Goal: Task Accomplishment & Management: Manage account settings

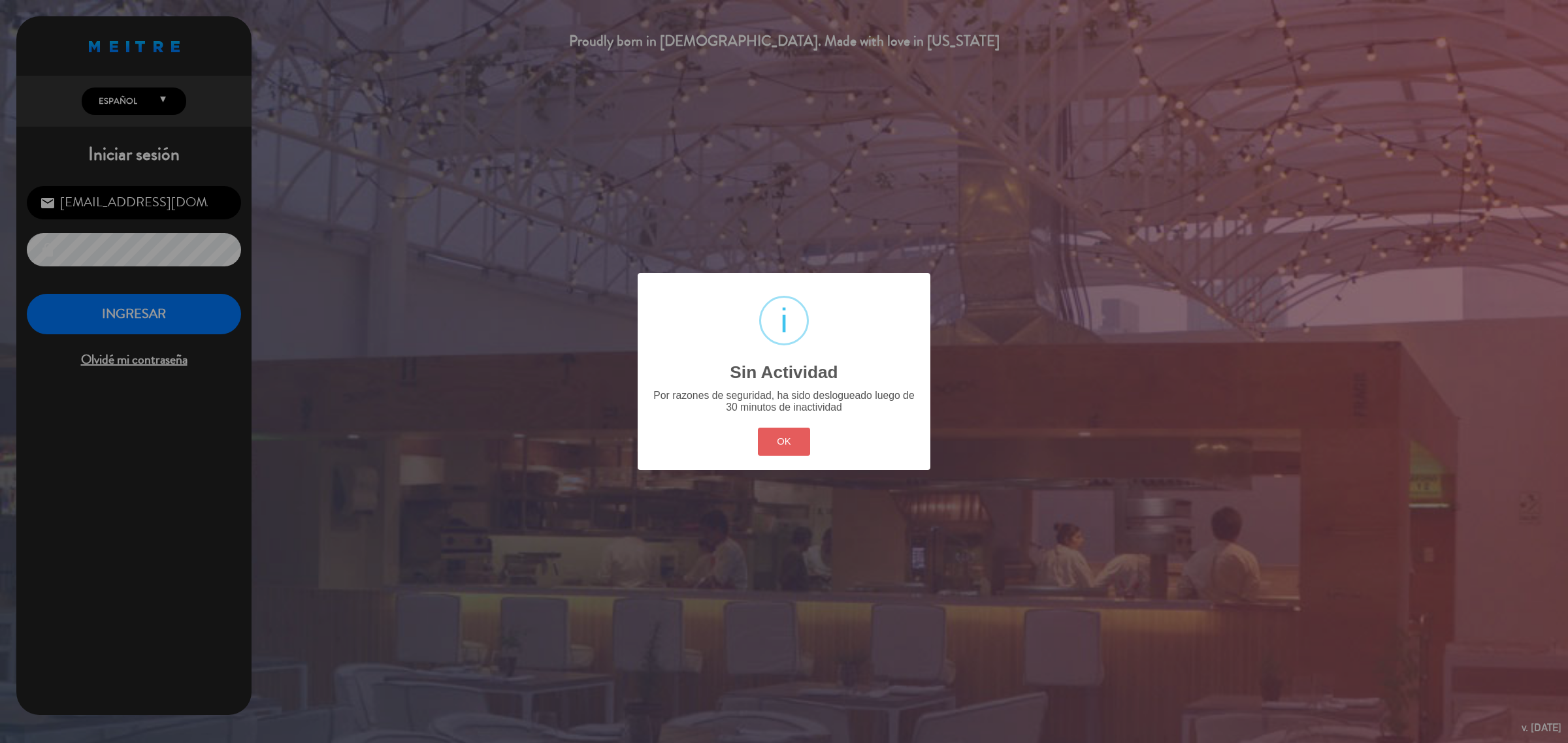
click at [773, 432] on button "OK" at bounding box center [784, 442] width 53 height 28
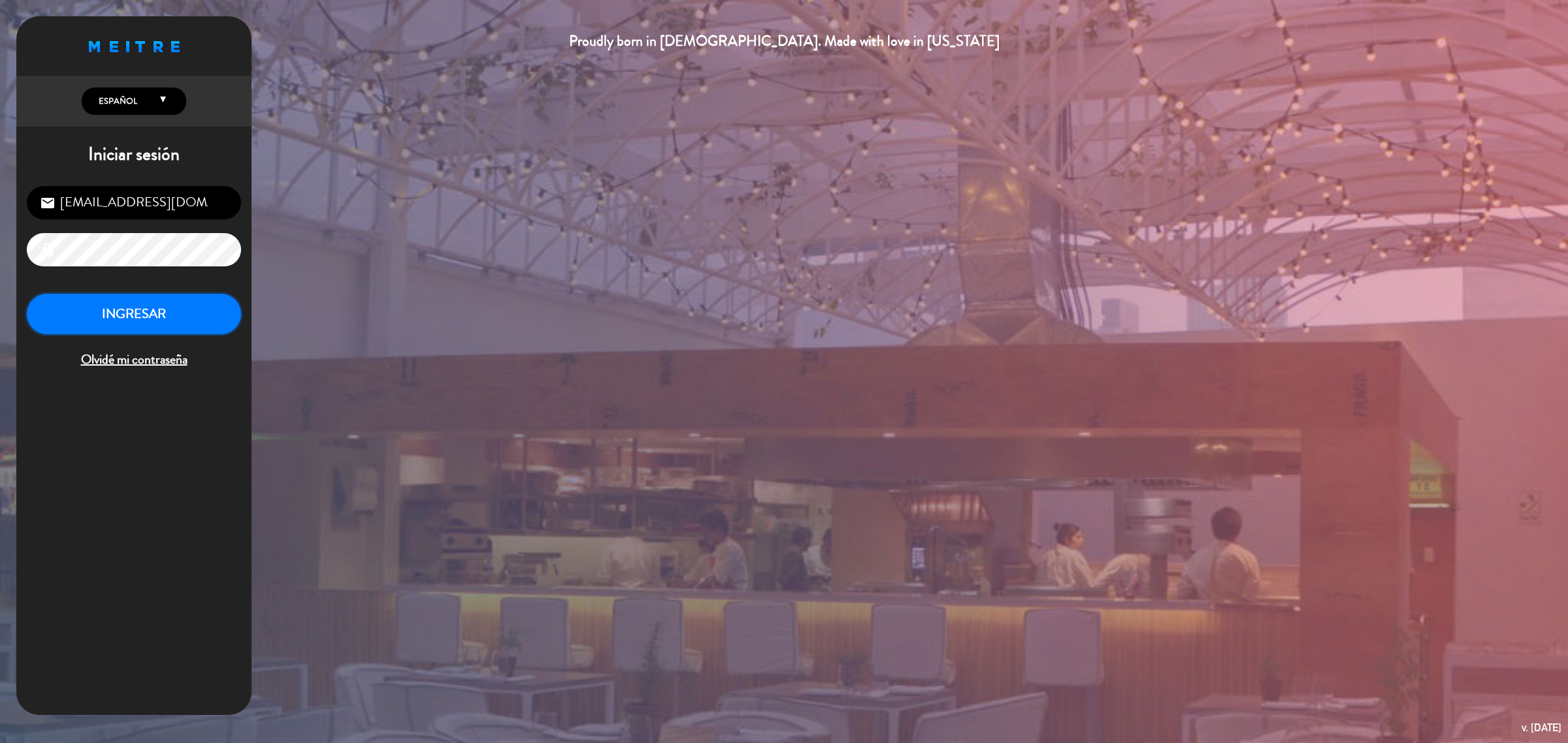
click at [164, 322] on button "INGRESAR" at bounding box center [134, 314] width 215 height 41
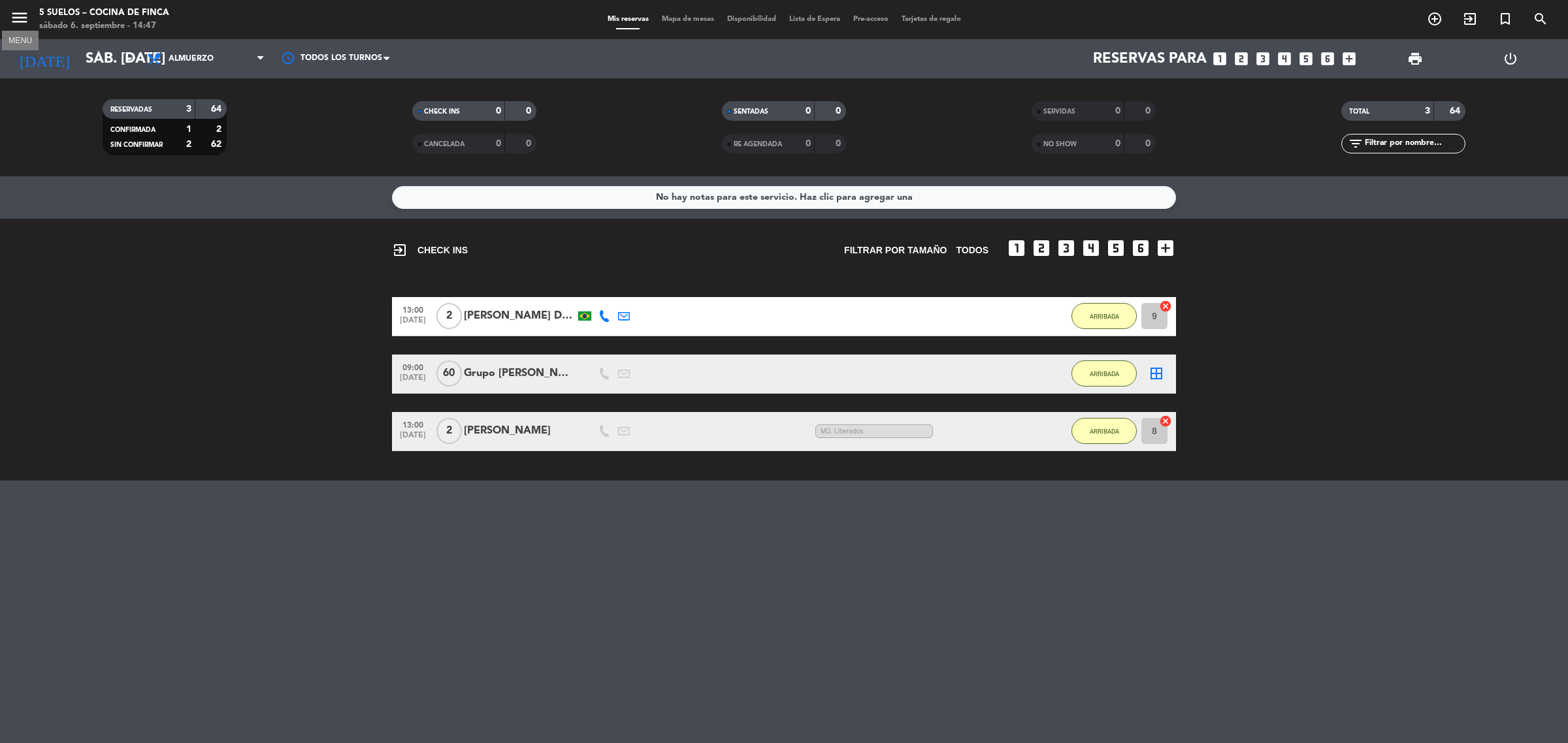
click at [27, 17] on icon "menu" at bounding box center [19, 17] width 20 height 20
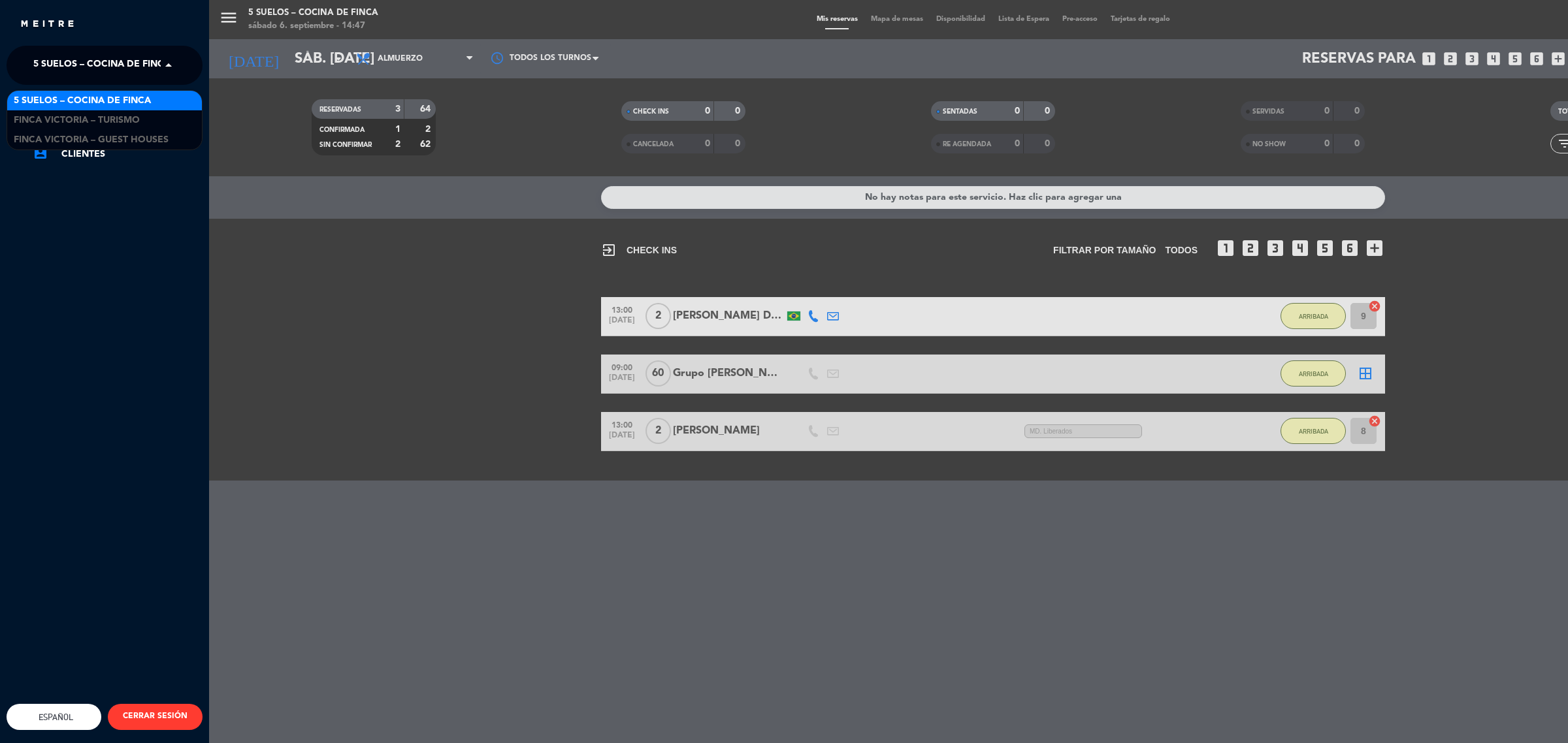
click at [148, 72] on span "5 SUELOS – COCINA DE FINCA" at bounding box center [101, 65] width 137 height 28
click at [152, 119] on div "FINCA VICTORIA – TURISMO" at bounding box center [105, 120] width 195 height 20
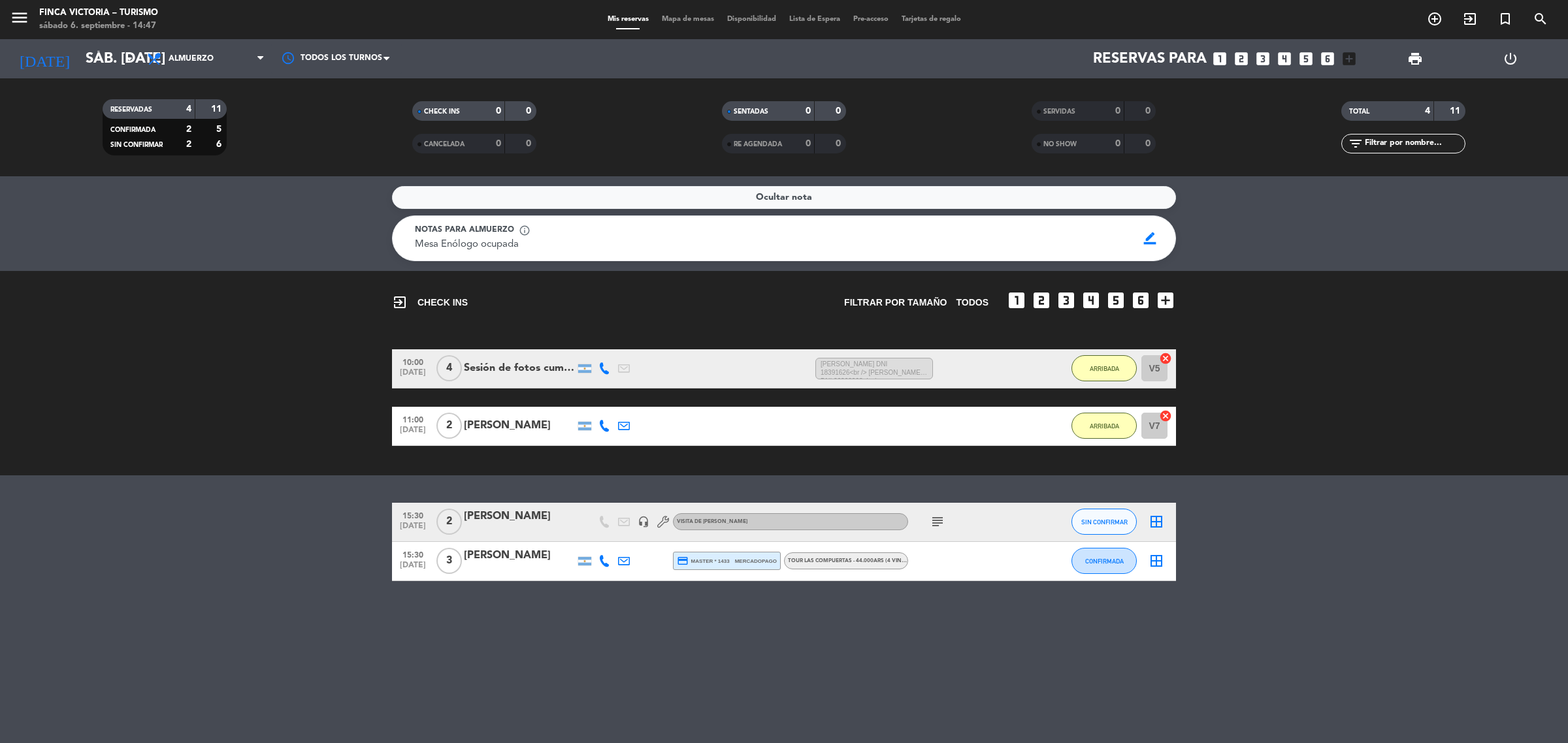
click at [477, 557] on div "[PERSON_NAME]" at bounding box center [519, 556] width 111 height 17
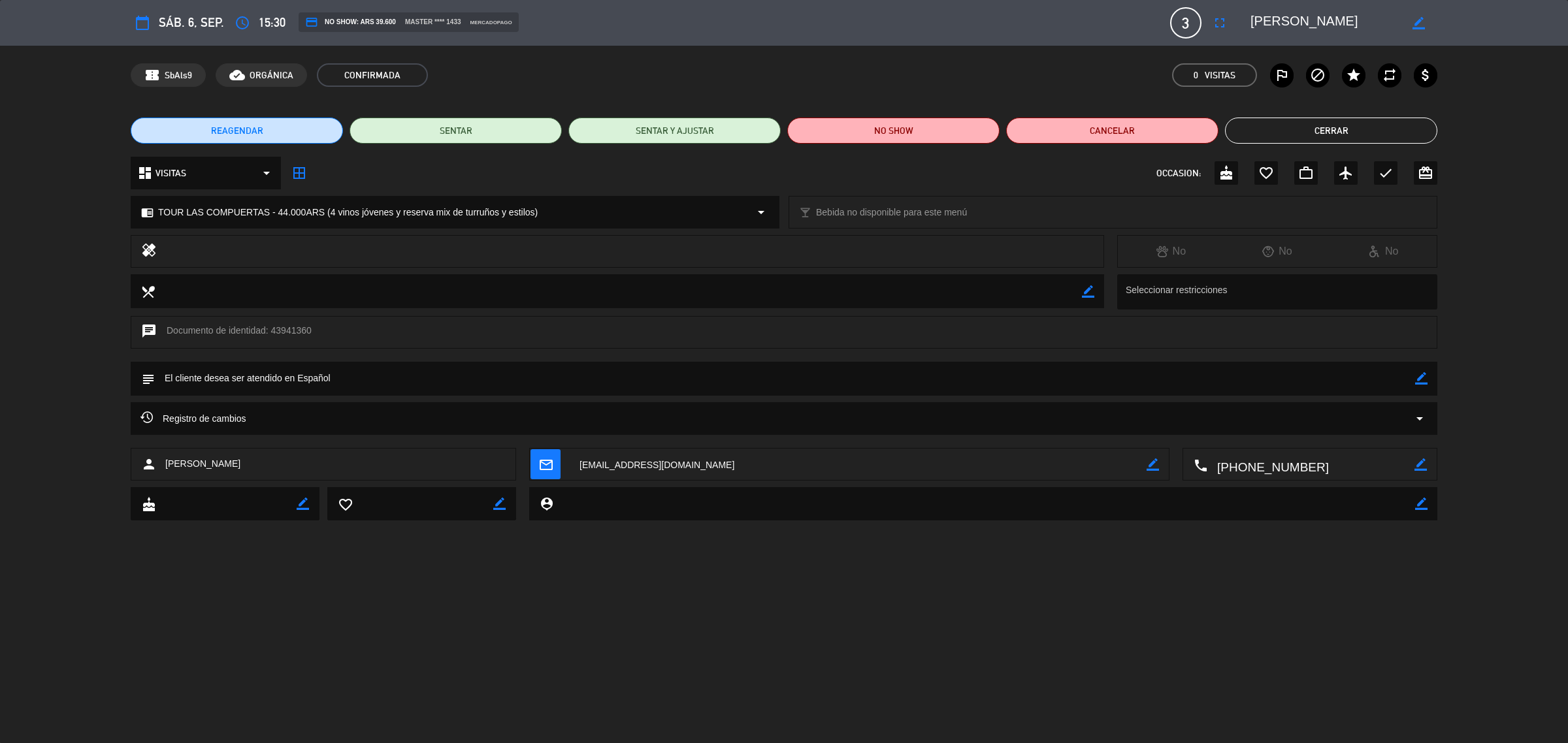
click at [1305, 135] on button "Cerrar" at bounding box center [1331, 131] width 212 height 26
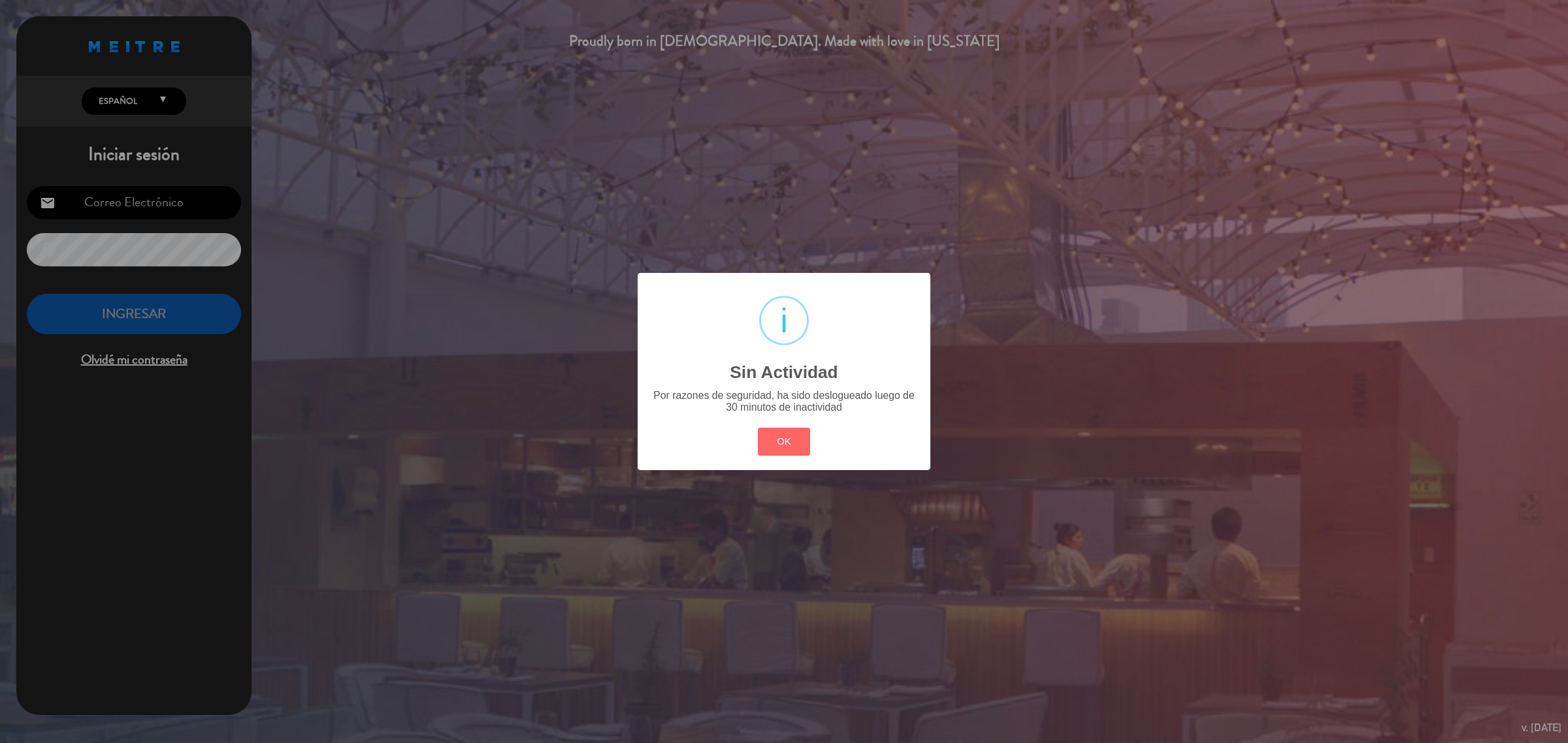
type input "[EMAIL_ADDRESS][DOMAIN_NAME]"
